Goal: Task Accomplishment & Management: Use online tool/utility

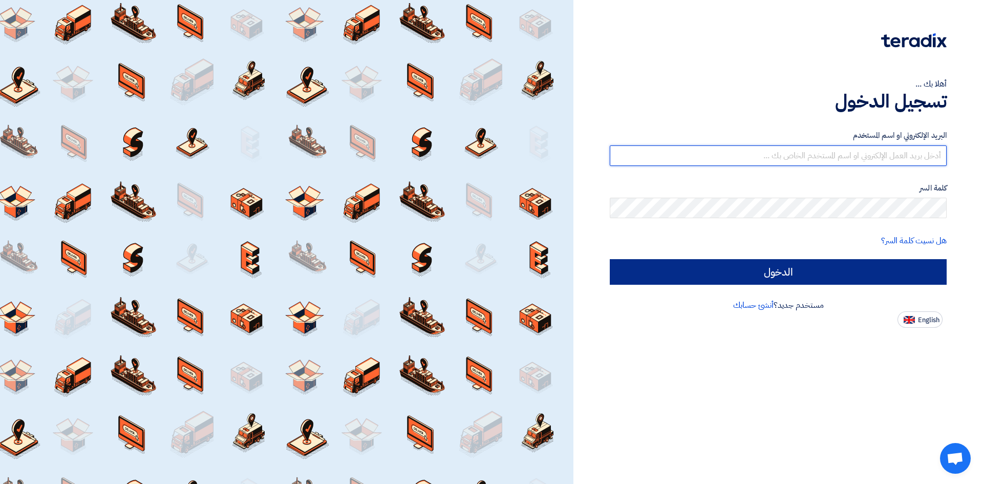
type input "[EMAIL_ADDRESS][DOMAIN_NAME]"
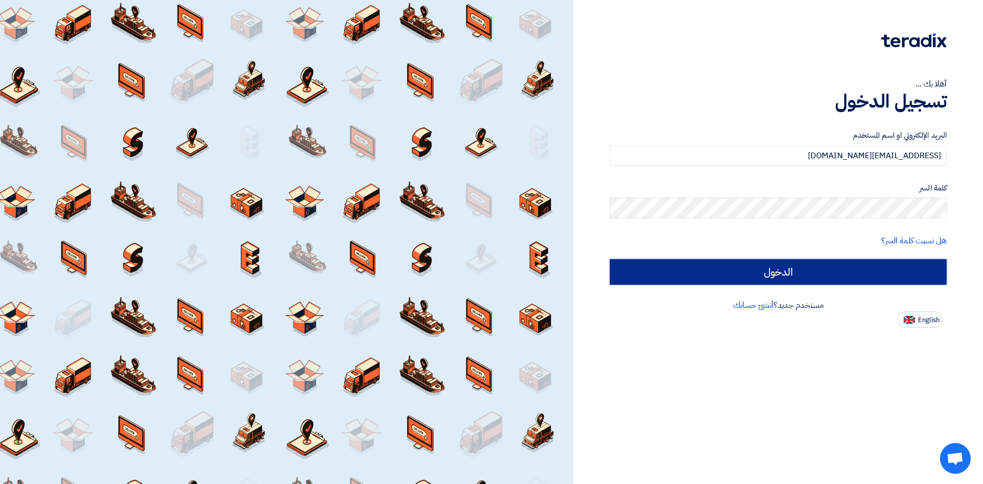
click at [728, 278] on input "الدخول" at bounding box center [778, 272] width 337 height 26
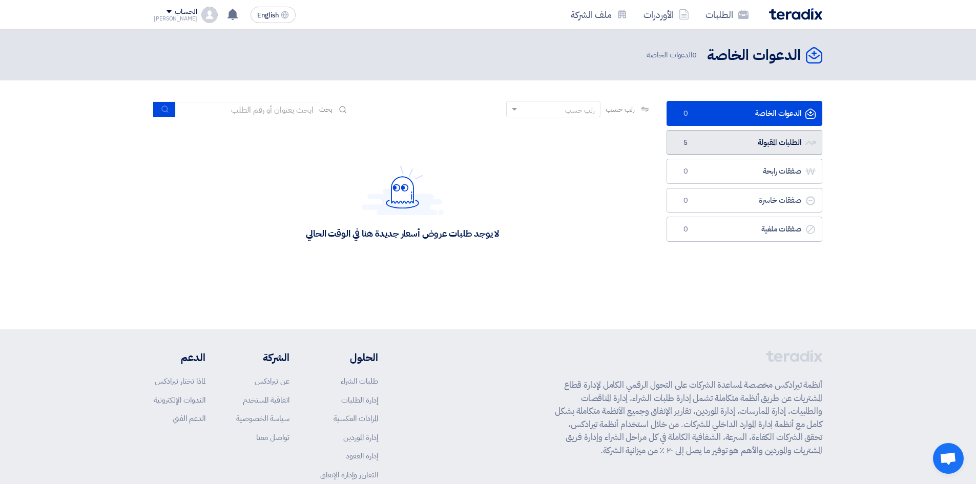
click at [700, 145] on link "الطلبات المقبولة الطلبات المقبولة 5" at bounding box center [744, 142] width 156 height 25
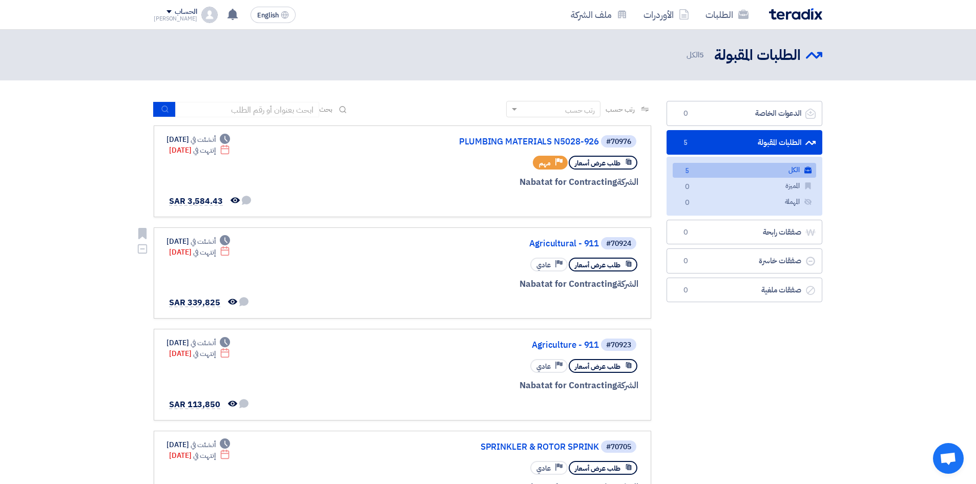
click at [542, 250] on div "#70924 Agricultural - 911" at bounding box center [515, 243] width 246 height 14
click at [542, 247] on link "Agricultural - 911" at bounding box center [496, 243] width 205 height 9
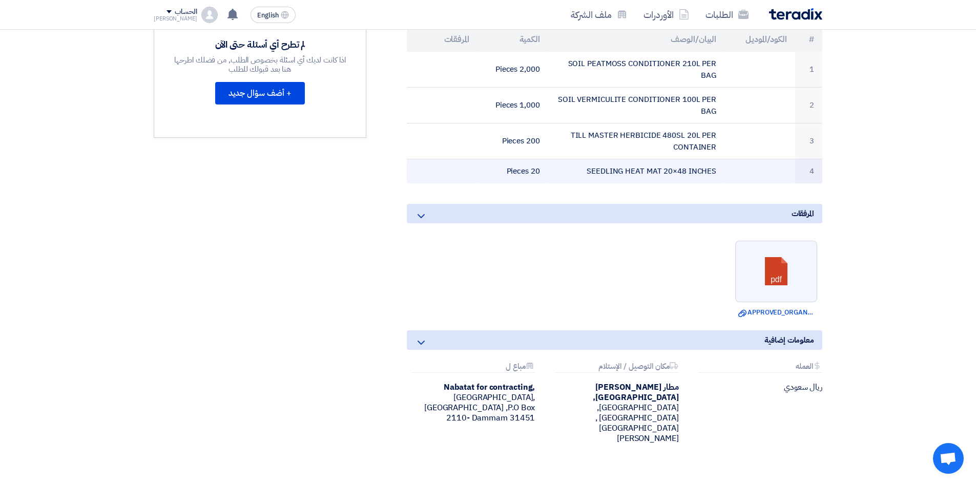
scroll to position [154, 0]
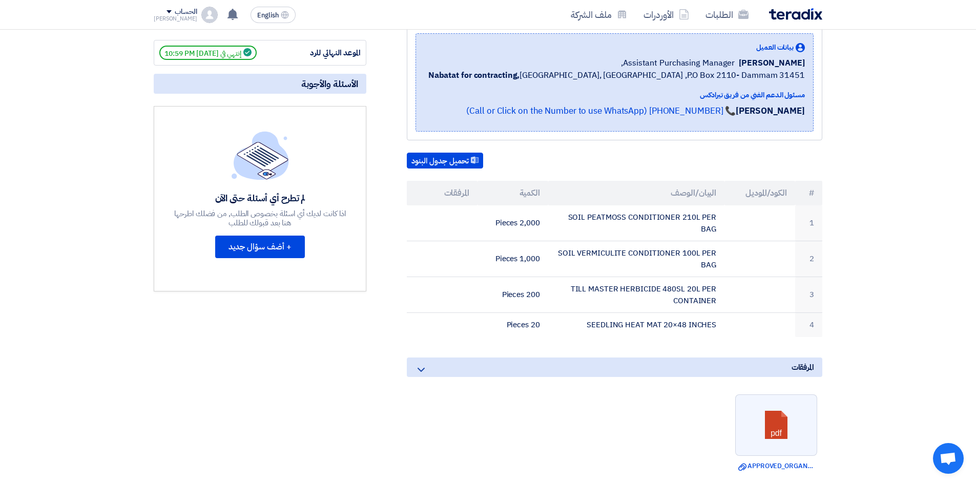
click at [427, 376] on div "المرفقات" at bounding box center [614, 366] width 415 height 19
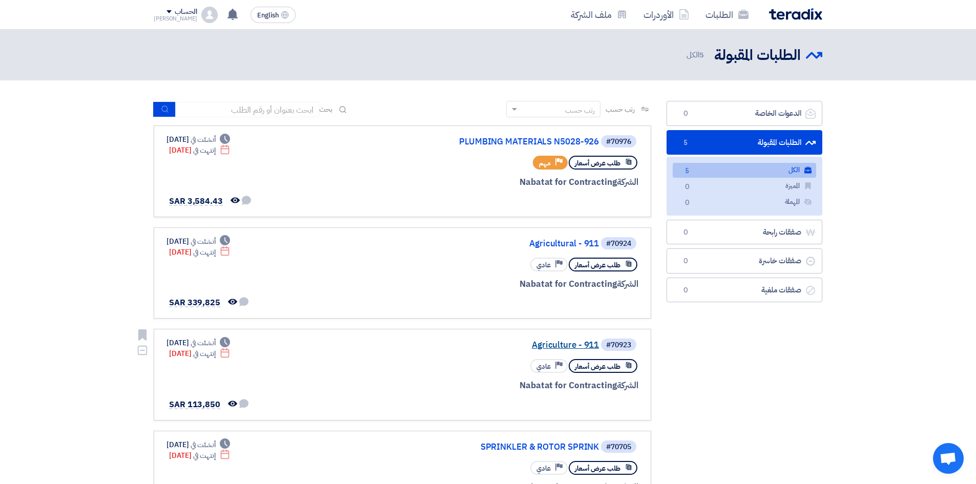
click at [545, 344] on link "Agriculture - 911" at bounding box center [496, 345] width 205 height 9
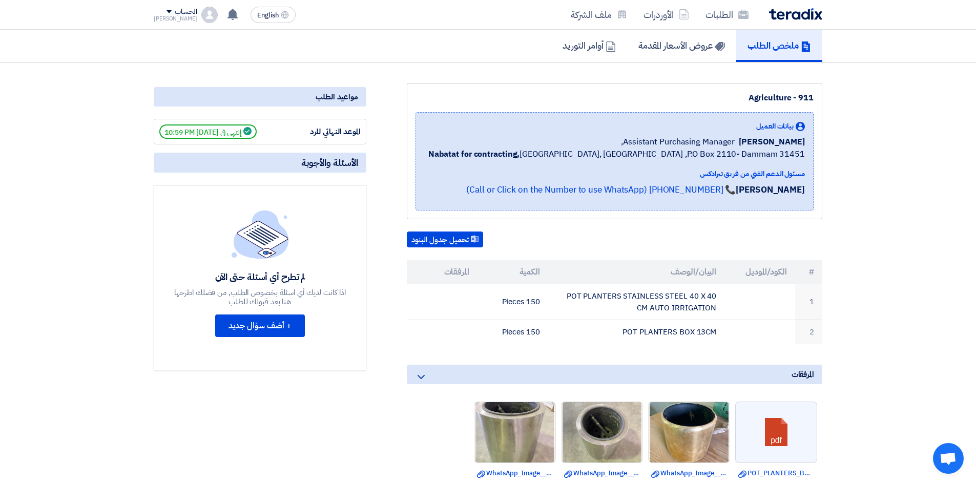
scroll to position [205, 0]
